Goal: Task Accomplishment & Management: Use online tool/utility

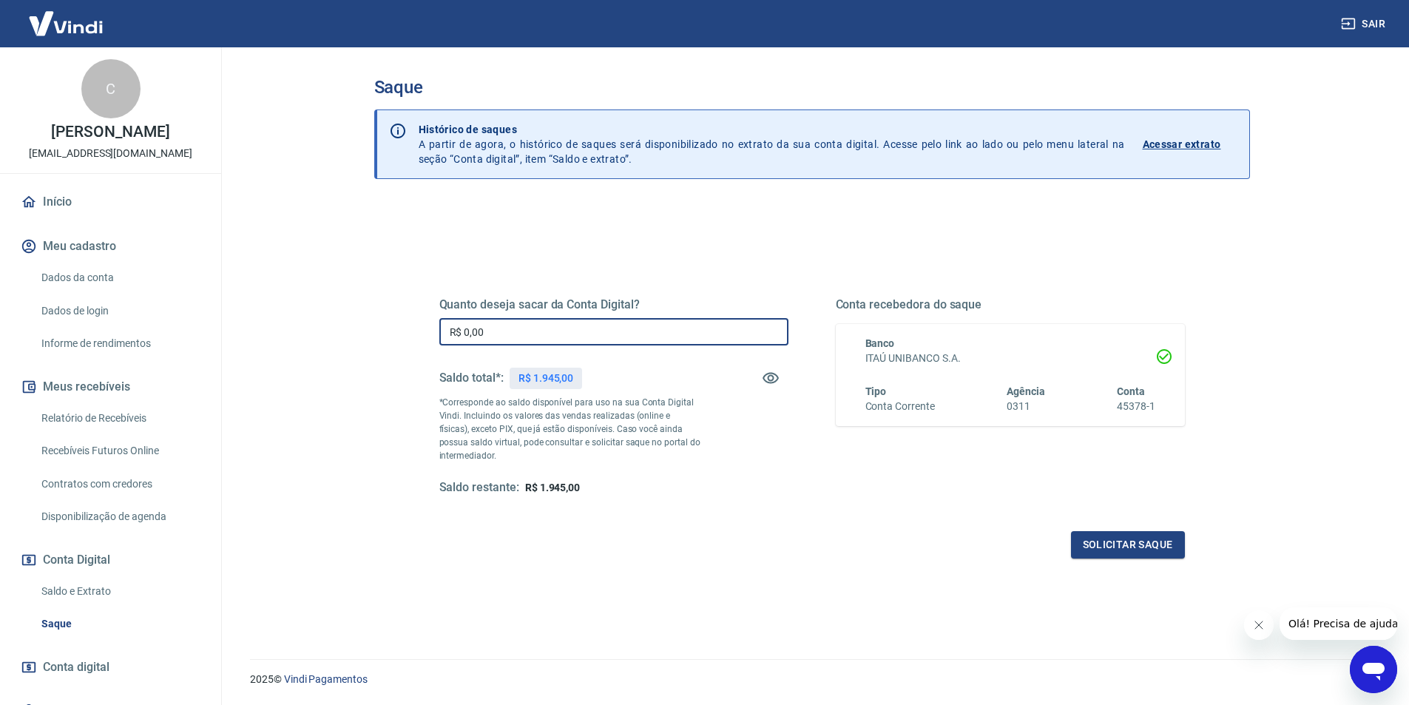
click at [559, 323] on input "R$ 0,00" at bounding box center [613, 331] width 349 height 27
type input "R$ 1.945,00"
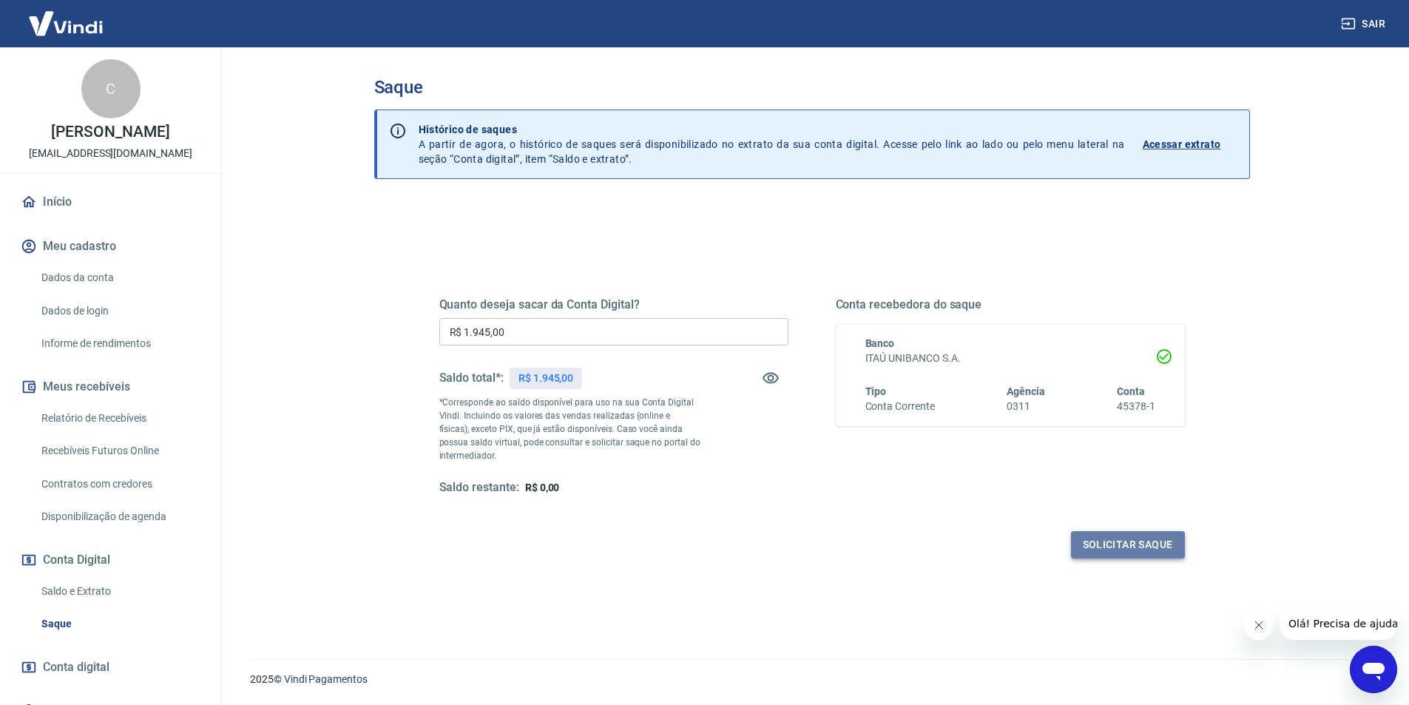
click at [1140, 553] on button "Solicitar saque" at bounding box center [1128, 544] width 114 height 27
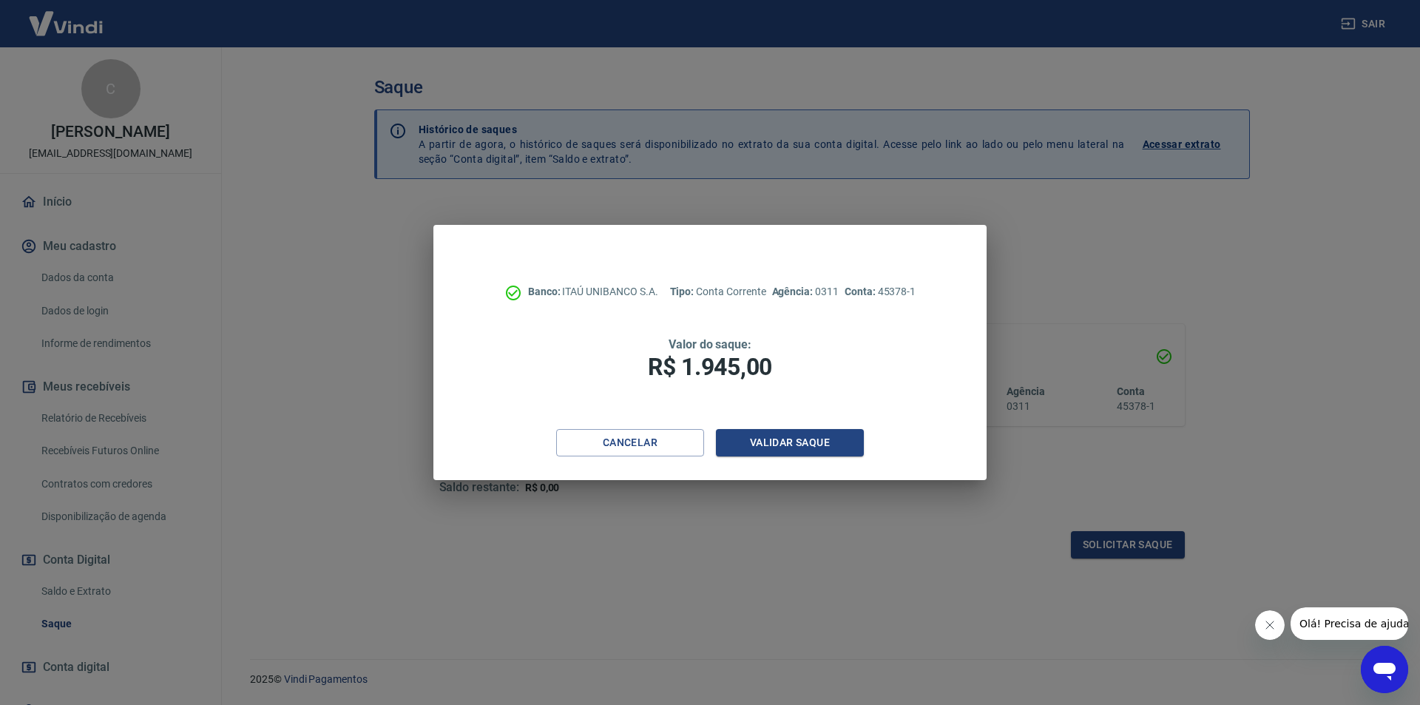
click at [785, 424] on div "Banco: ITAÚ UNIBANCO S.A. Tipo: Conta Corrente Agência: 0311 Conta: 45378-1 Val…" at bounding box center [709, 327] width 553 height 204
click at [800, 442] on button "Validar saque" at bounding box center [790, 442] width 148 height 27
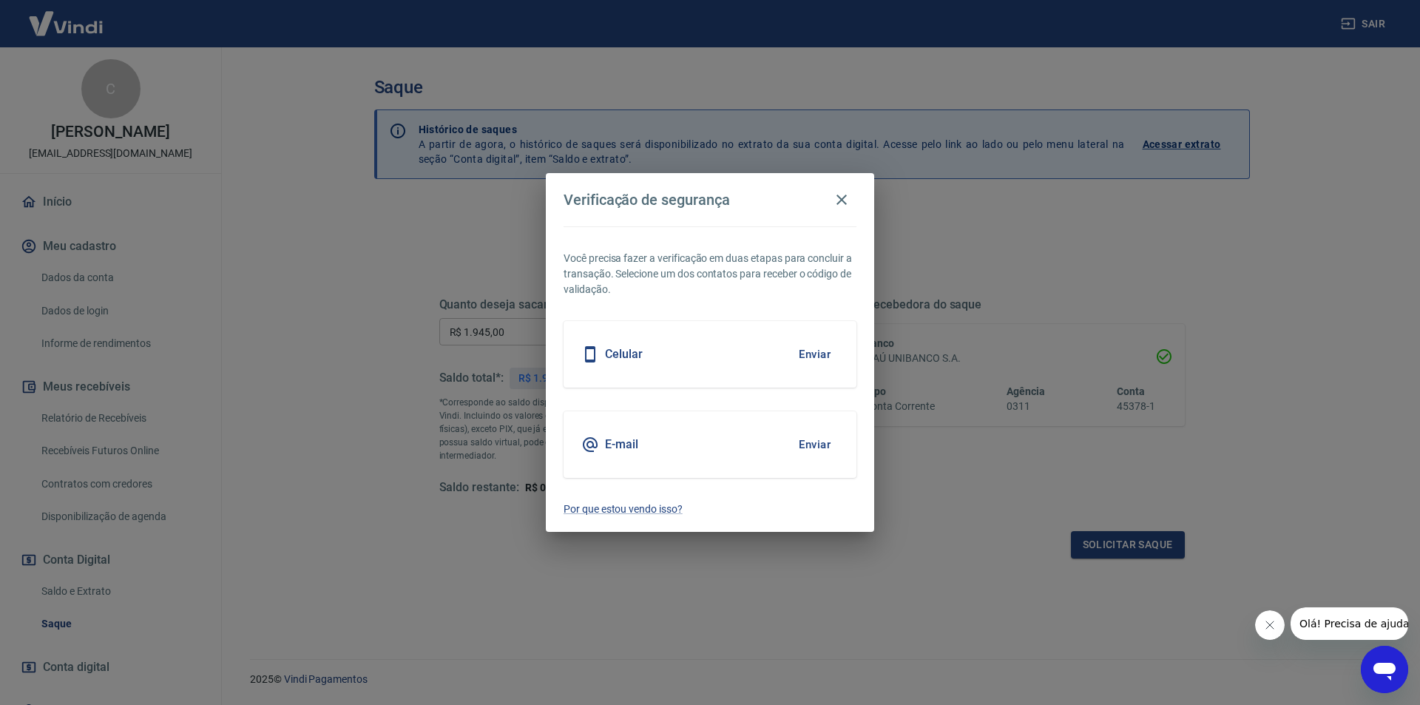
click at [812, 350] on button "Enviar" at bounding box center [815, 354] width 48 height 31
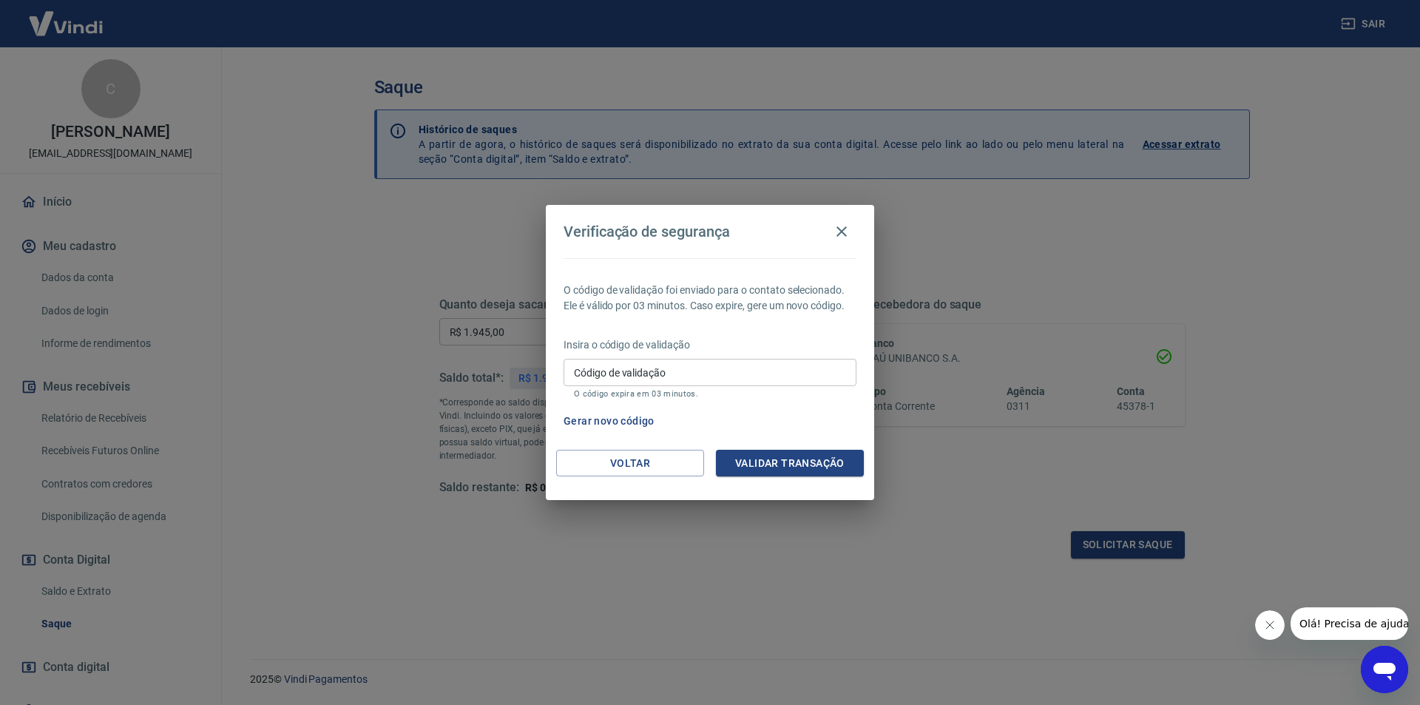
click at [683, 379] on input "Código de validação" at bounding box center [710, 372] width 293 height 27
type input "440501"
click at [774, 467] on button "Validar transação" at bounding box center [790, 463] width 148 height 27
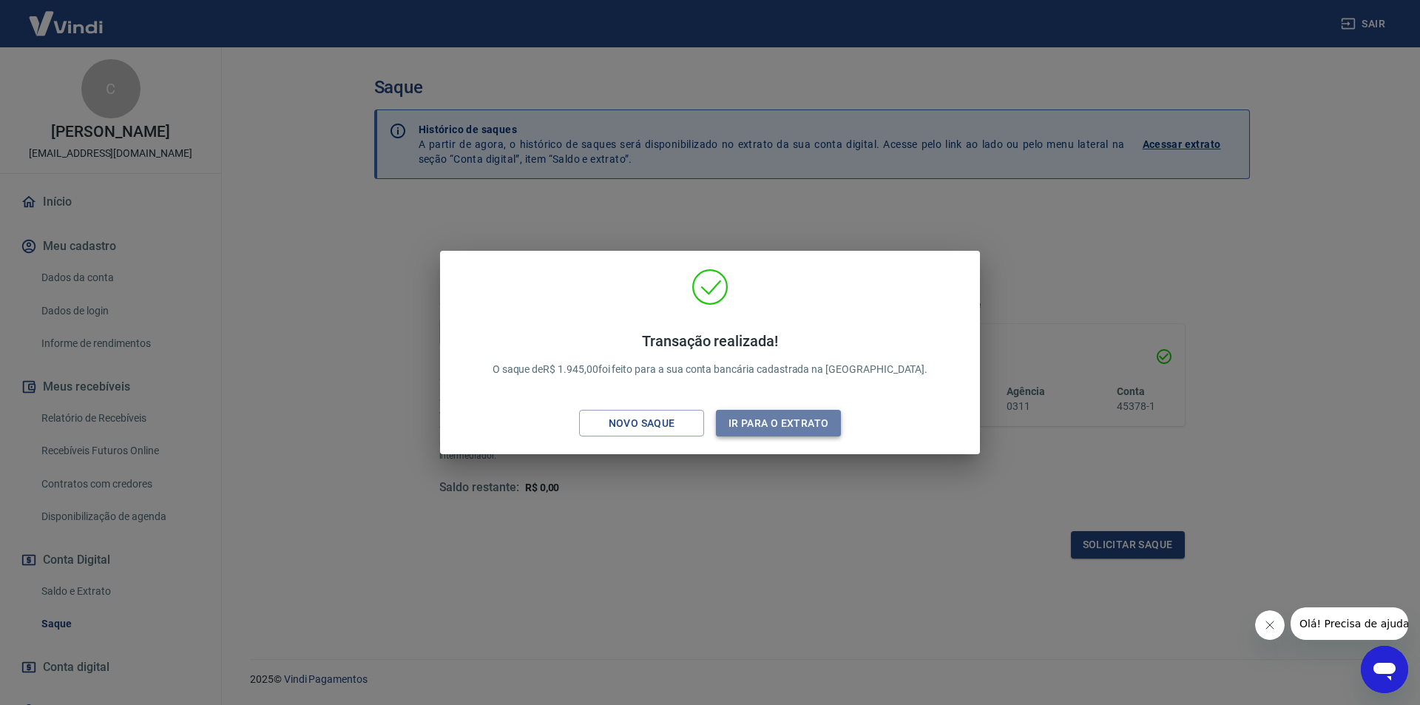
click at [774, 433] on button "Ir para o extrato" at bounding box center [778, 423] width 125 height 27
